Goal: Task Accomplishment & Management: Use online tool/utility

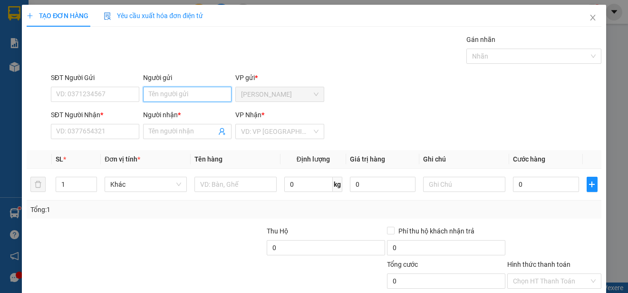
click at [207, 95] on input "Người gửi" at bounding box center [187, 94] width 88 height 15
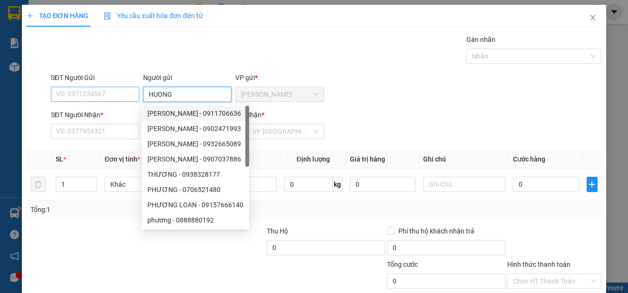
type input "HUONG"
click at [110, 94] on input "SĐT Người Gửi" at bounding box center [95, 94] width 88 height 15
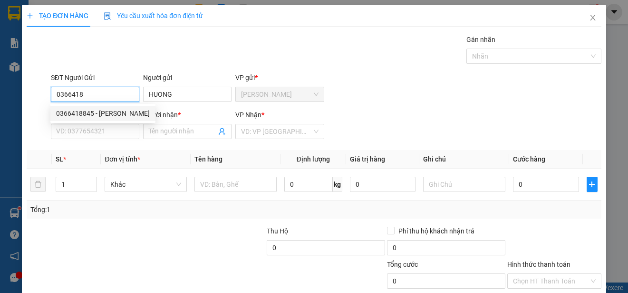
click at [113, 110] on div "0366418845 - [PERSON_NAME]" at bounding box center [103, 113] width 94 height 10
type input "0366418845"
type input "0985102880"
type input "HUE"
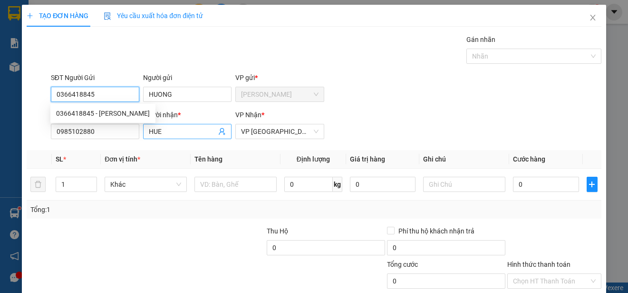
type input "90.000"
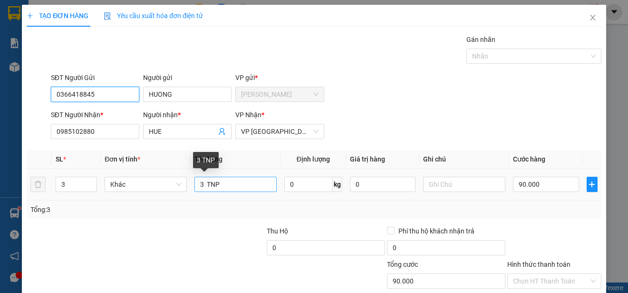
type input "0366418845"
click at [202, 185] on input "3 TNP" at bounding box center [236, 183] width 82 height 15
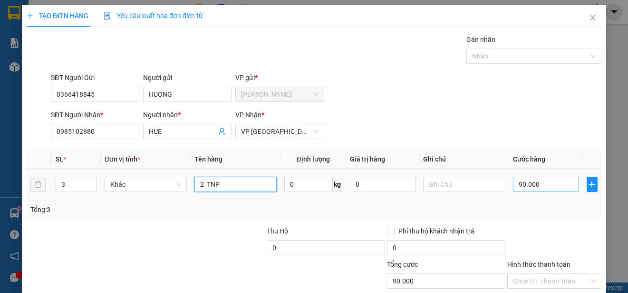
type input "2 TNP"
click at [513, 186] on input "90.000" at bounding box center [546, 183] width 66 height 15
type input "0"
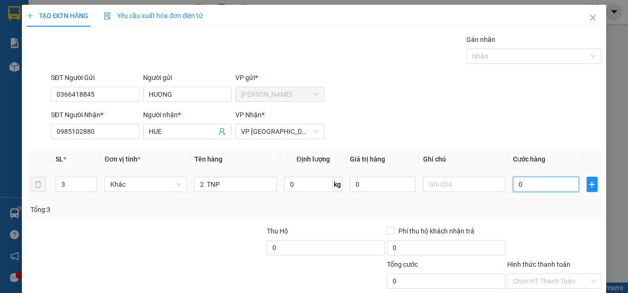
click at [513, 185] on input "0" at bounding box center [546, 183] width 66 height 15
type input "50"
type input "500"
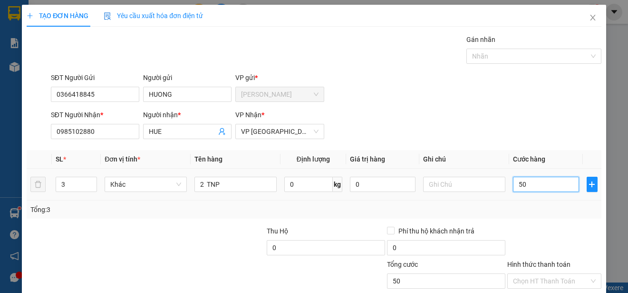
type input "500"
type input "5.000"
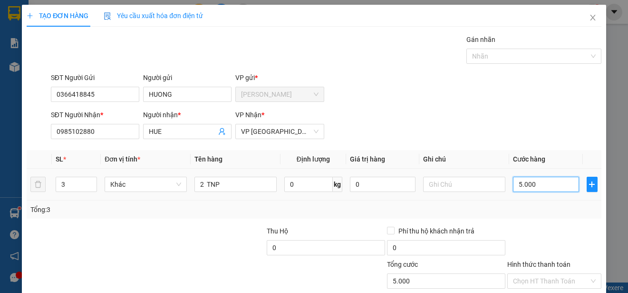
type input "50.000"
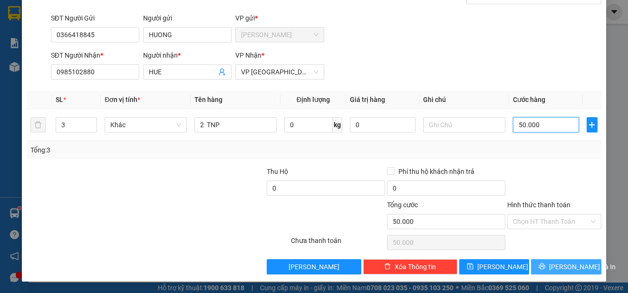
type input "50.000"
click at [574, 267] on span "[PERSON_NAME] và In" at bounding box center [582, 266] width 67 height 10
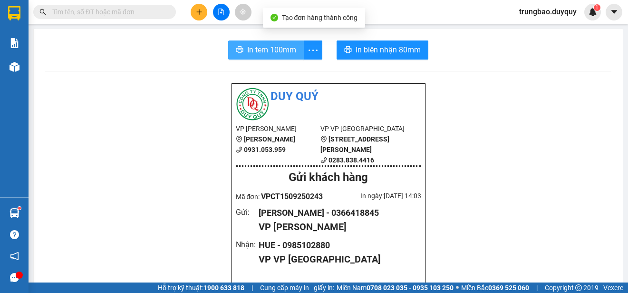
click at [276, 47] on span "In tem 100mm" at bounding box center [271, 50] width 49 height 12
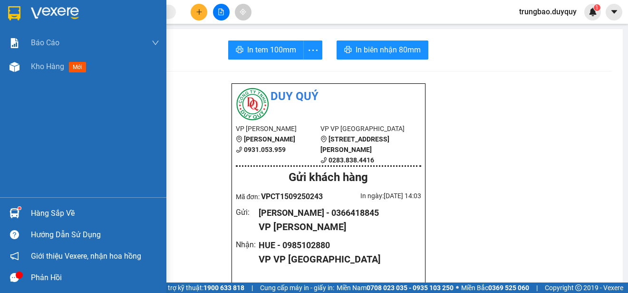
click at [17, 11] on img at bounding box center [14, 13] width 12 height 14
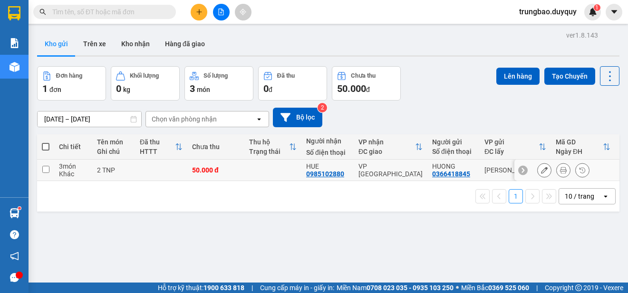
click at [45, 167] on input "checkbox" at bounding box center [45, 169] width 7 height 7
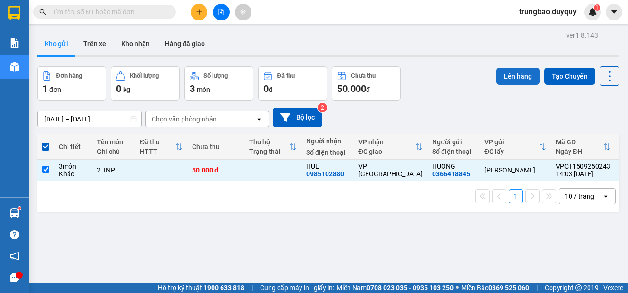
click at [502, 77] on button "Lên hàng" at bounding box center [518, 76] width 43 height 17
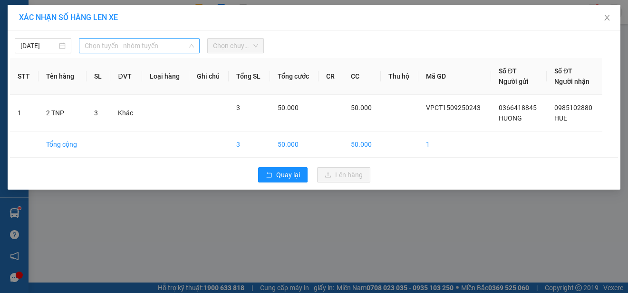
click at [108, 44] on span "Chọn tuyến - nhóm tuyến" at bounding box center [139, 46] width 109 height 14
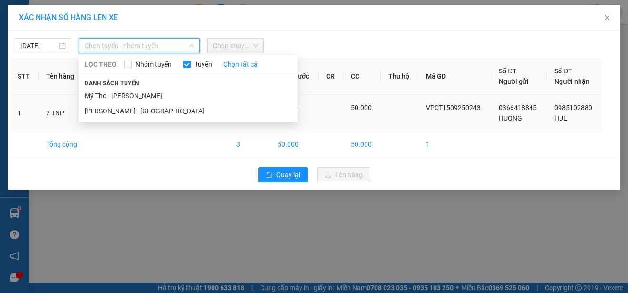
click at [123, 97] on li "Mỹ Tho - [PERSON_NAME]" at bounding box center [188, 95] width 219 height 15
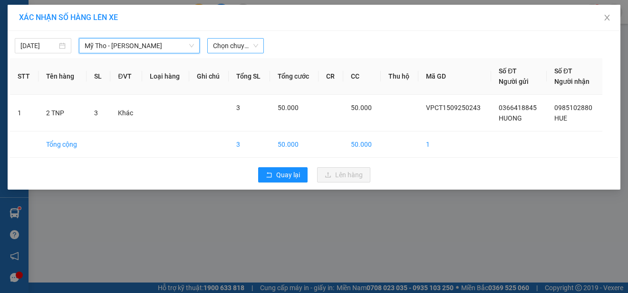
click at [228, 46] on span "Chọn chuyến" at bounding box center [235, 46] width 45 height 14
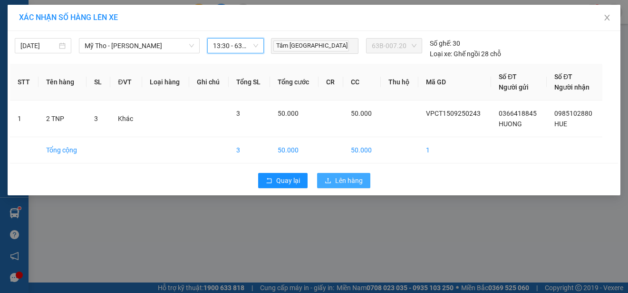
click at [349, 185] on span "Lên hàng" at bounding box center [349, 180] width 28 height 10
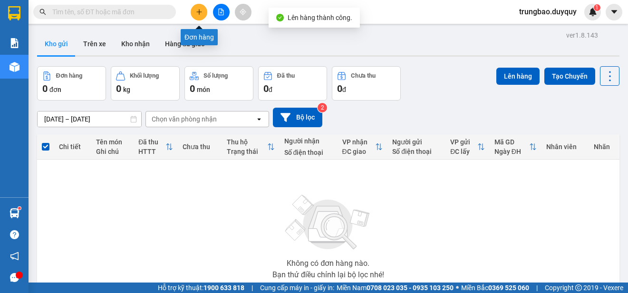
click at [196, 15] on icon "plus" at bounding box center [199, 12] width 7 height 7
